Goal: Task Accomplishment & Management: Manage account settings

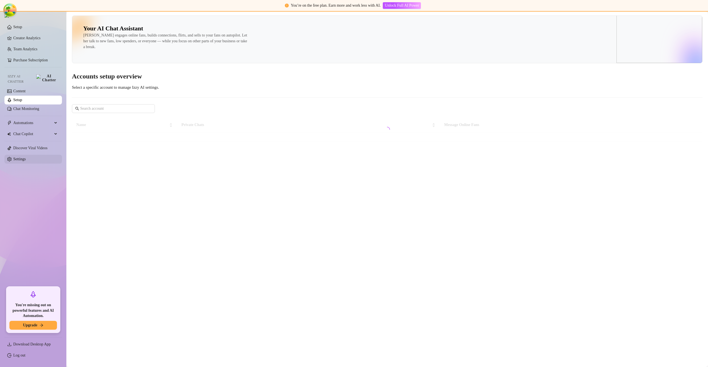
click at [25, 159] on link "Settings" at bounding box center [19, 159] width 12 height 4
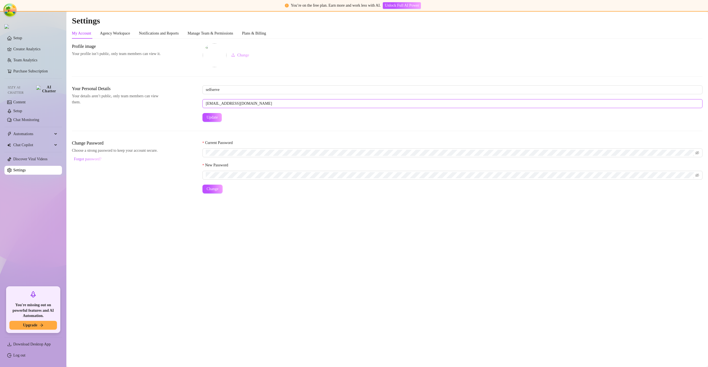
click at [247, 103] on input "selfserve@selfserve.com" at bounding box center [453, 103] width 500 height 9
click at [265, 33] on div "Plans & Billing" at bounding box center [254, 33] width 24 height 6
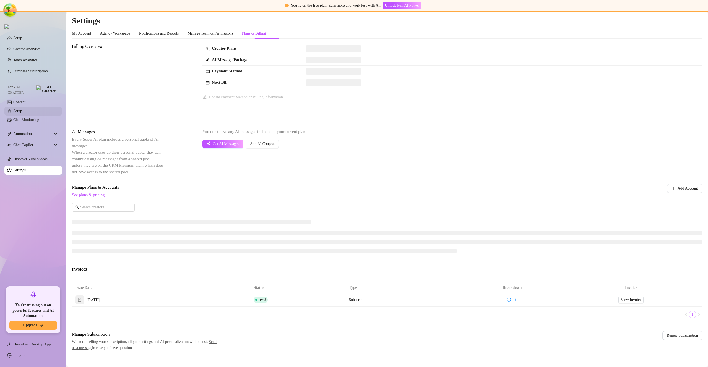
click at [22, 111] on link "Setup" at bounding box center [17, 111] width 9 height 4
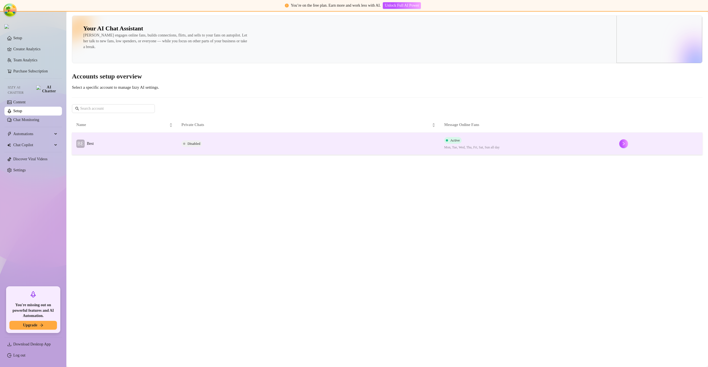
click at [119, 145] on td "BE Best" at bounding box center [124, 144] width 105 height 22
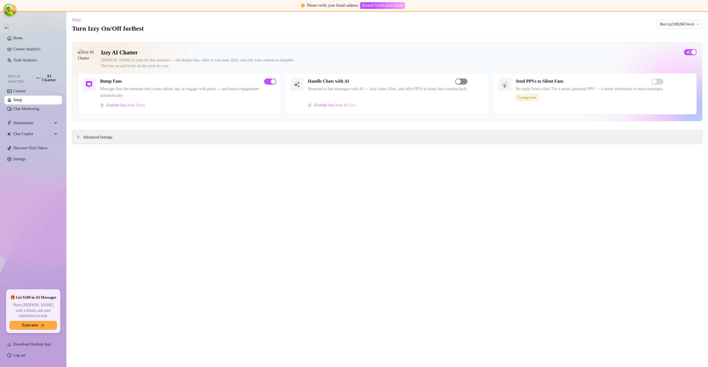
click at [468, 83] on span "button" at bounding box center [461, 82] width 12 height 6
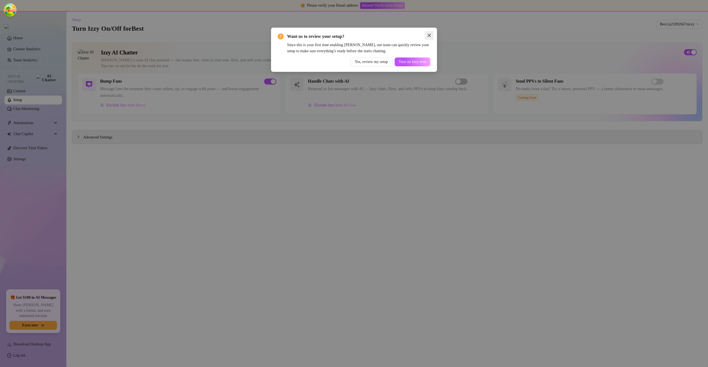
click at [427, 35] on icon "close" at bounding box center [429, 35] width 4 height 4
